Goal: Task Accomplishment & Management: Manage account settings

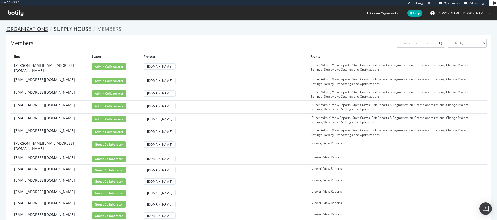
click at [42, 28] on link "Organizations" at bounding box center [26, 28] width 41 height 7
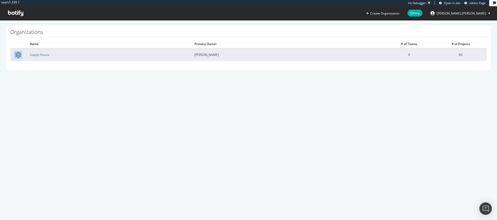
click at [127, 58] on td "Supply House" at bounding box center [108, 54] width 165 height 13
click at [47, 54] on link "Supply House" at bounding box center [40, 55] width 20 height 4
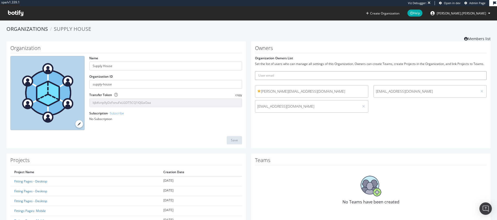
click at [286, 73] on input "text" at bounding box center [371, 75] width 232 height 9
